Goal: Task Accomplishment & Management: Complete application form

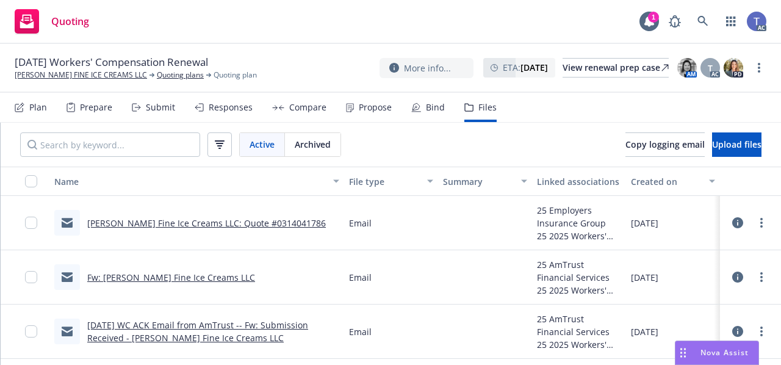
click at [165, 108] on div "Submit" at bounding box center [160, 108] width 29 height 10
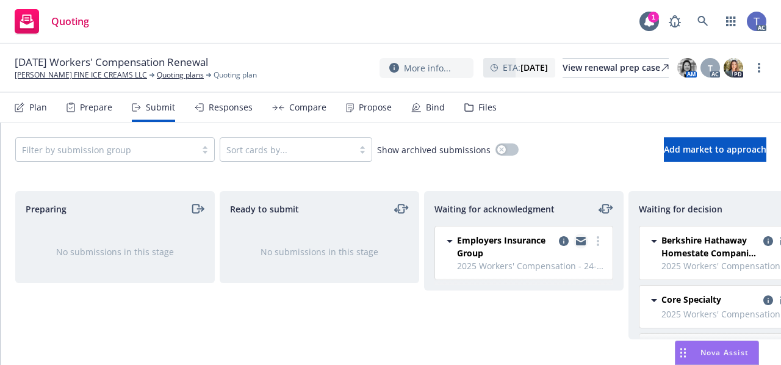
click at [577, 239] on icon "copy logging email" at bounding box center [581, 241] width 10 height 9
click at [611, 211] on icon "moveLeftRight" at bounding box center [606, 208] width 15 height 15
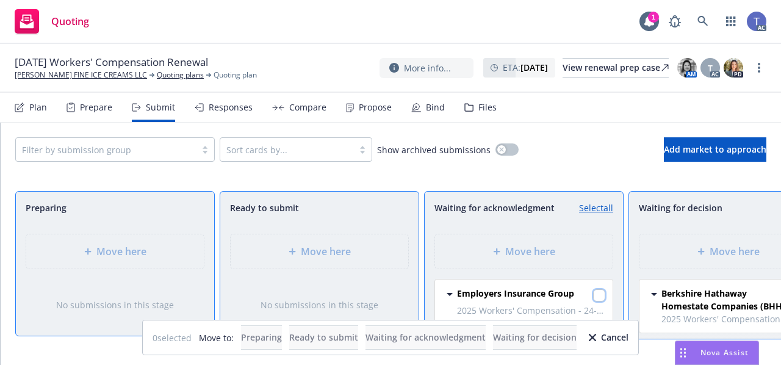
click at [593, 295] on input "checkbox" at bounding box center [599, 295] width 12 height 12
checkbox input "true"
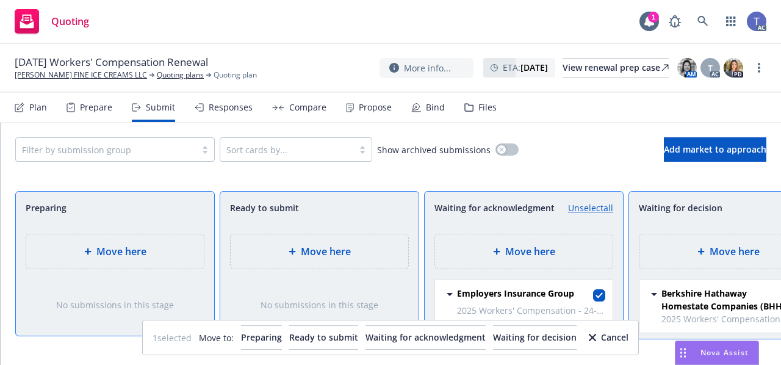
click at [705, 259] on div "Move here" at bounding box center [729, 251] width 178 height 34
